Goal: Find contact information

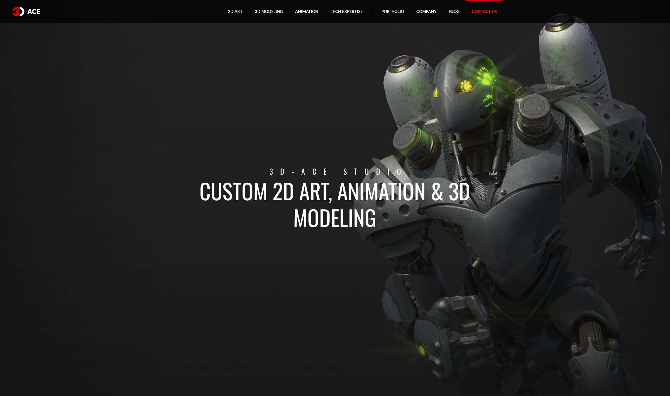
click at [488, 14] on link "Contact Us" at bounding box center [484, 11] width 37 height 23
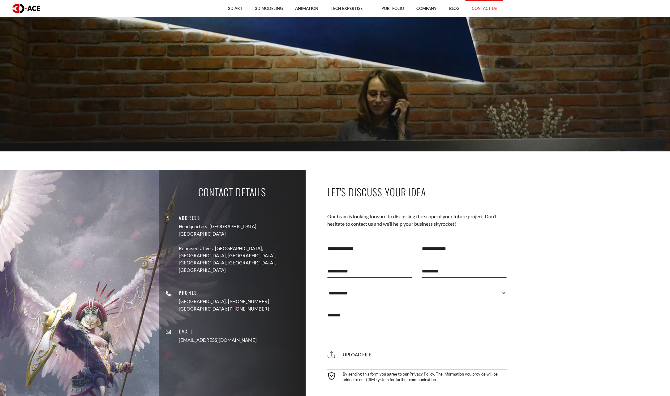
scroll to position [340, 0]
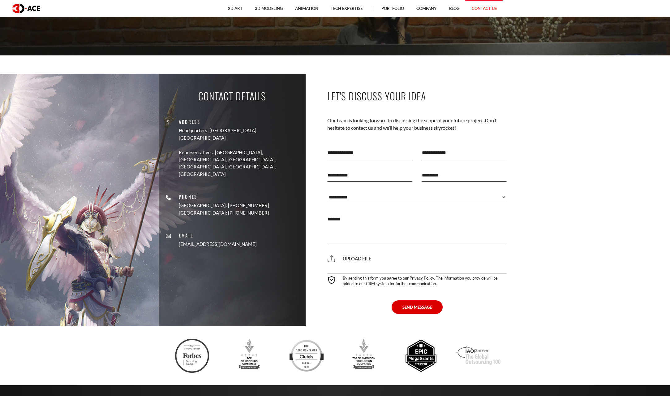
drag, startPoint x: 199, startPoint y: 223, endPoint x: 252, endPoint y: 223, distance: 53.2
click at [252, 223] on div "Address Headquarters: Nicosia, Cyprus Representatives: USA, Canada, UAE, German…" at bounding box center [232, 179] width 138 height 145
copy link "[EMAIL_ADDRESS][DOMAIN_NAME]"
